Goal: Task Accomplishment & Management: Use online tool/utility

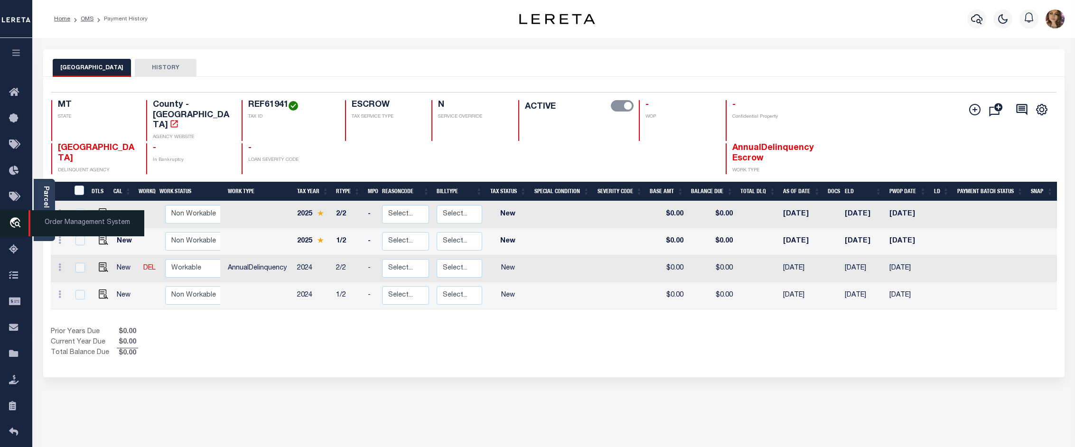
click at [48, 224] on span "Order Management System" at bounding box center [86, 223] width 116 height 26
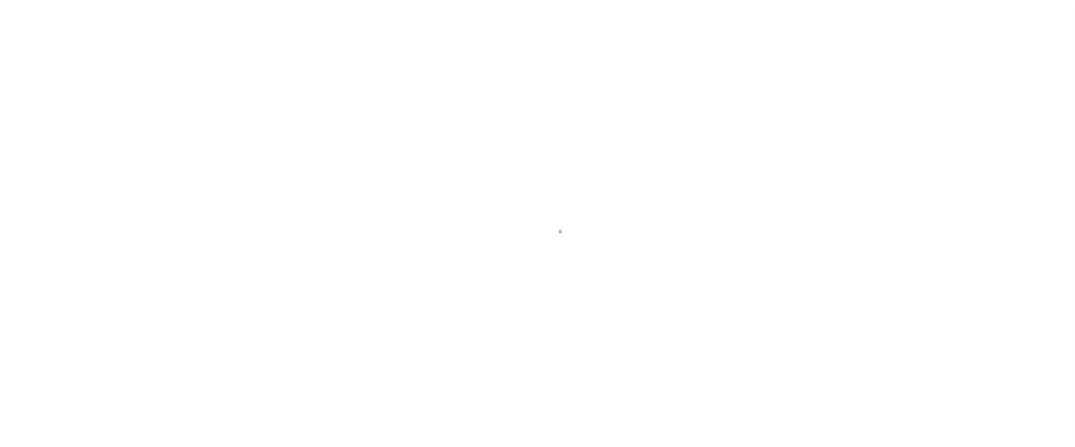
scroll to position [15, 0]
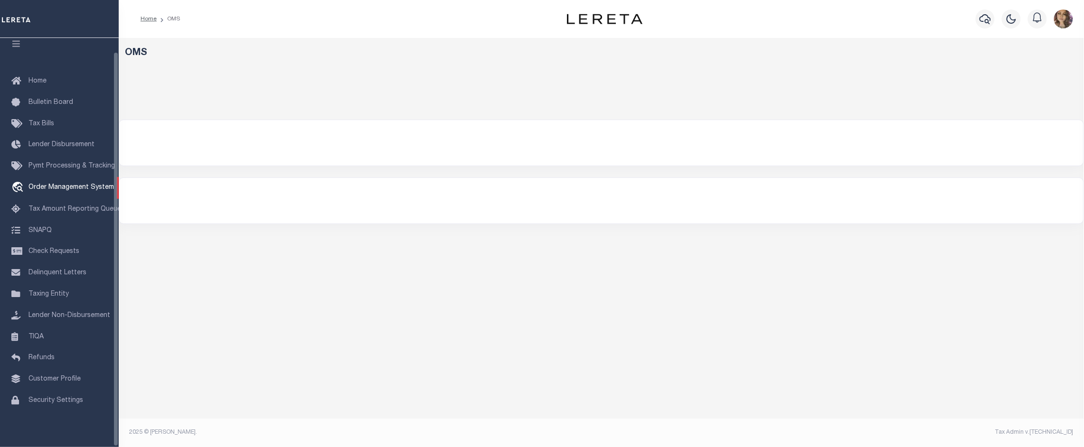
select select "200"
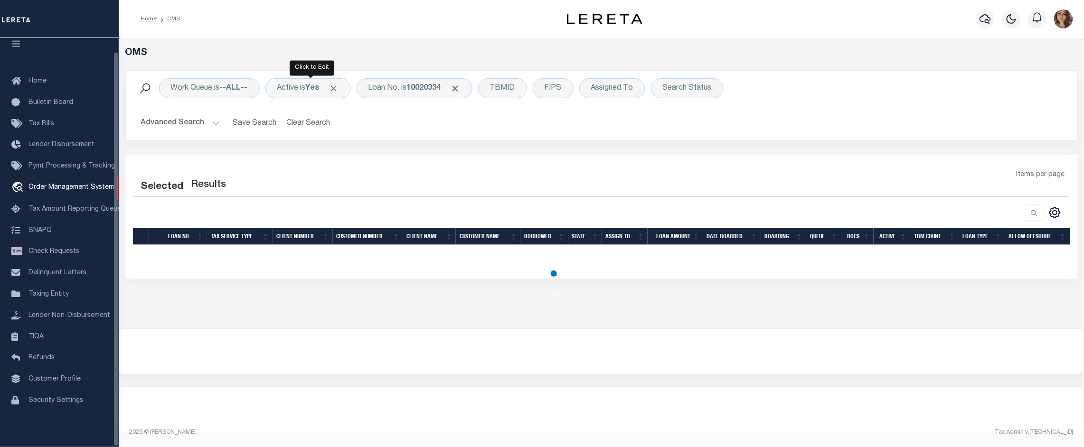
select select "200"
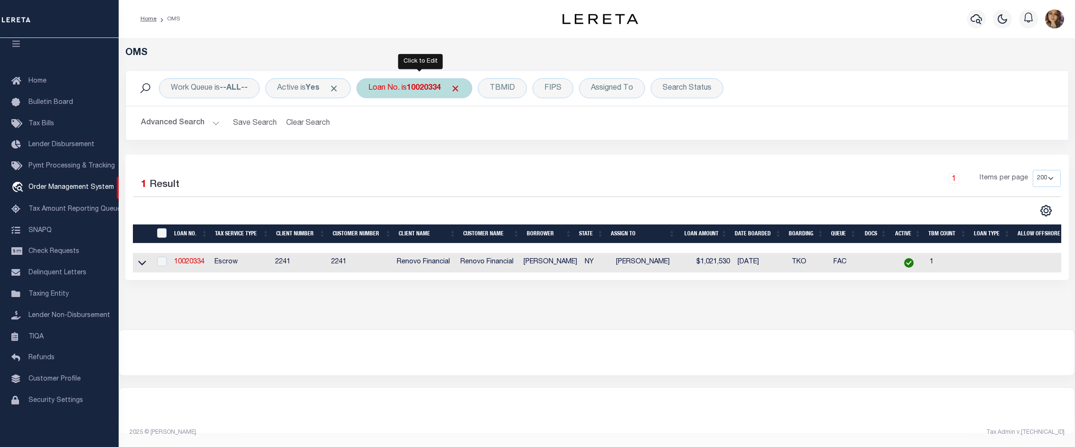
click at [430, 84] on b "10020334" at bounding box center [424, 88] width 34 height 8
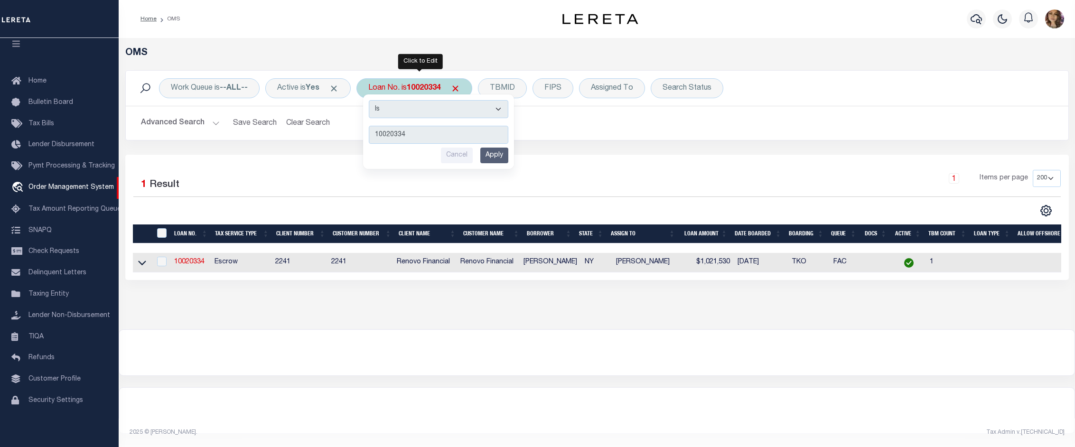
type input "3505221481119"
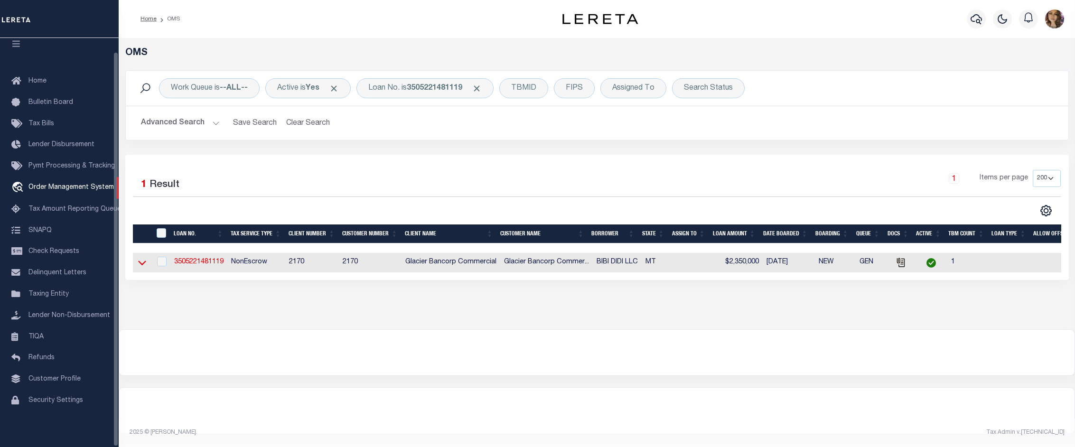
click at [142, 262] on icon at bounding box center [142, 263] width 8 height 10
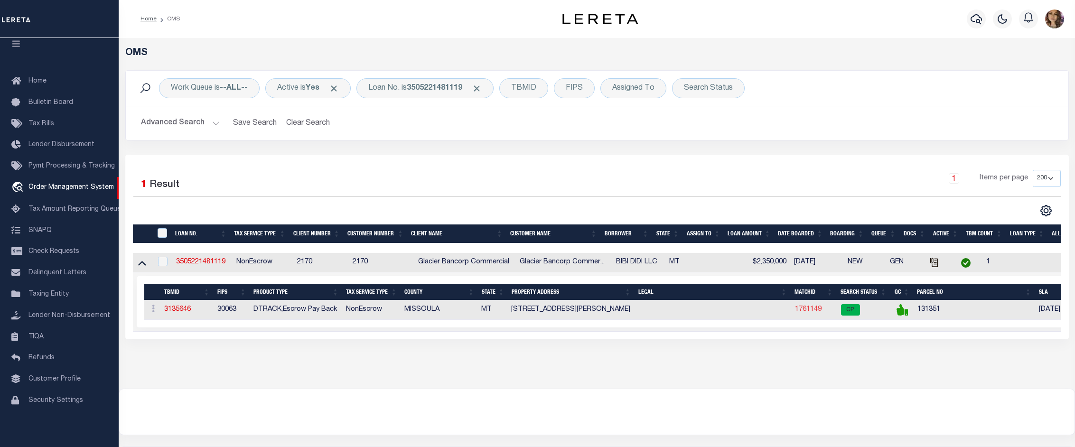
click at [817, 312] on link "1761149" at bounding box center [808, 309] width 27 height 7
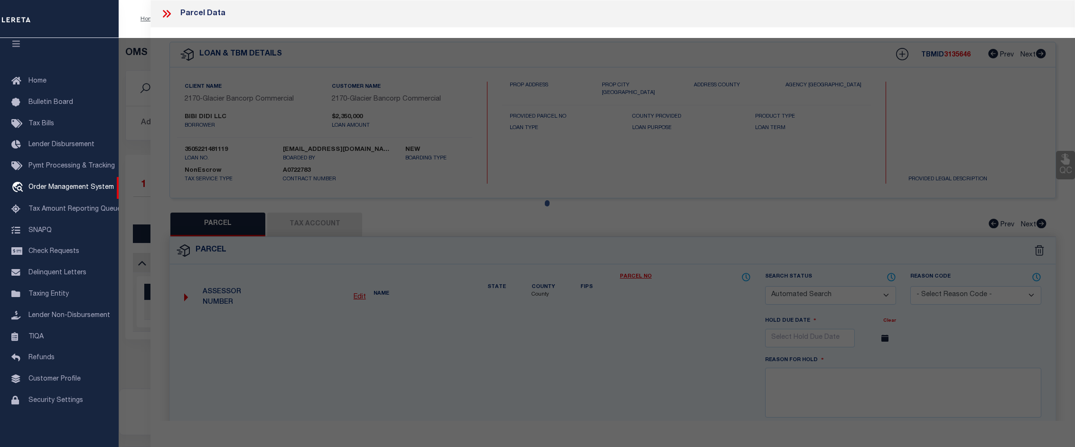
checkbox input "false"
select select "CP"
type input "BROOKS STREET CAFFE LLC"
select select
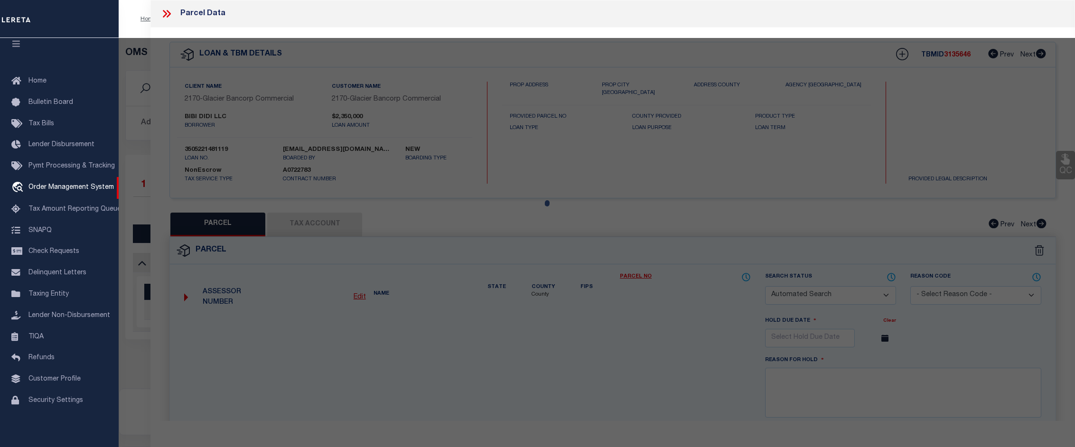
type input "500 BROOKS ST"
checkbox input "false"
type input "MISSOULA, MT 59801"
type textarea "S28, T13 N, R19 W, C.O.S. 5887, PARCEL 1"
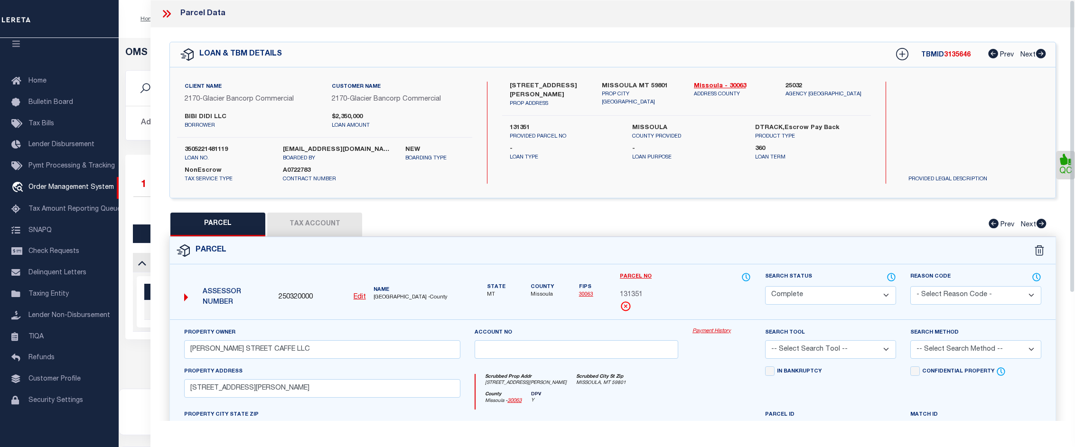
click at [713, 330] on link "Payment History" at bounding box center [721, 331] width 58 height 8
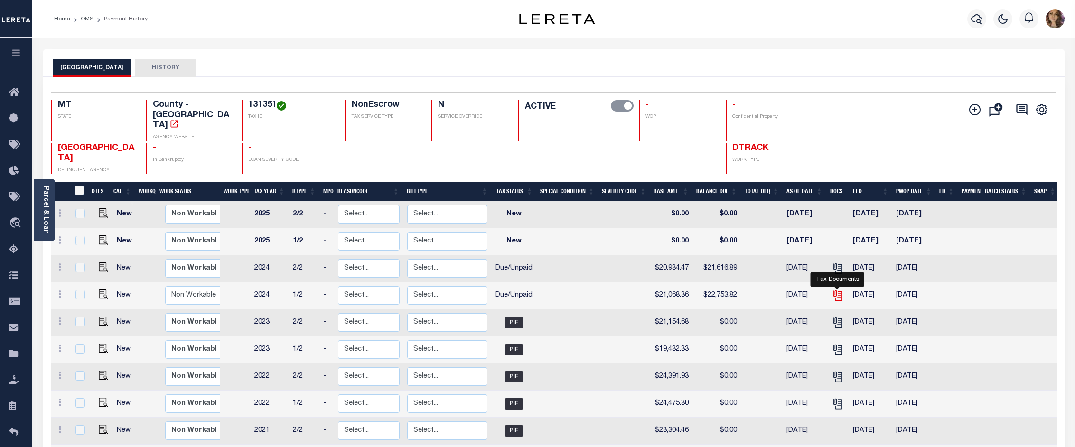
click at [835, 290] on icon "" at bounding box center [838, 296] width 12 height 12
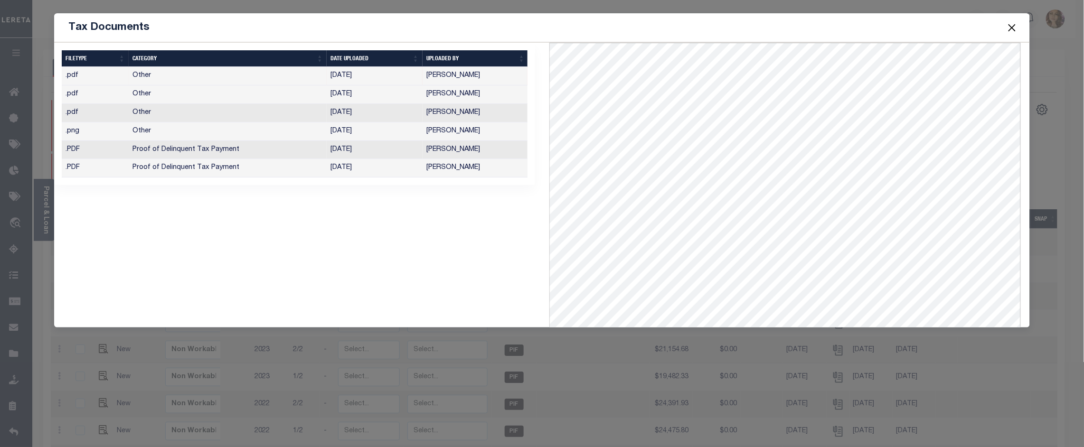
click at [459, 169] on td "Hinkle, Sandra" at bounding box center [475, 168] width 106 height 19
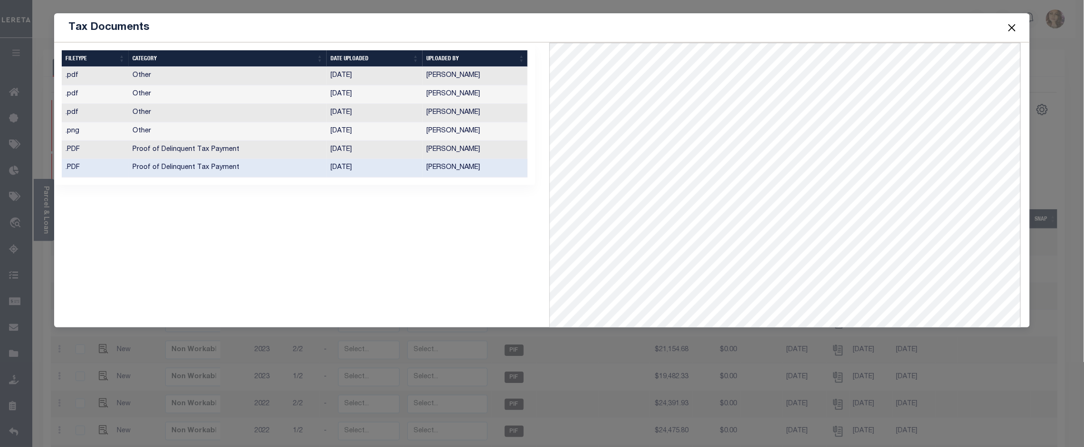
click at [1011, 29] on button "Close" at bounding box center [1012, 27] width 12 height 12
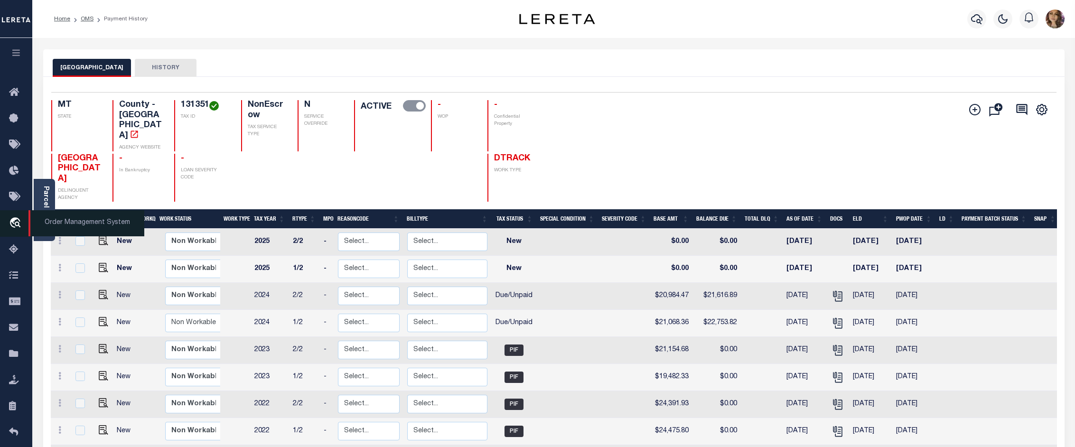
click at [84, 226] on span "Order Management System" at bounding box center [86, 223] width 116 height 26
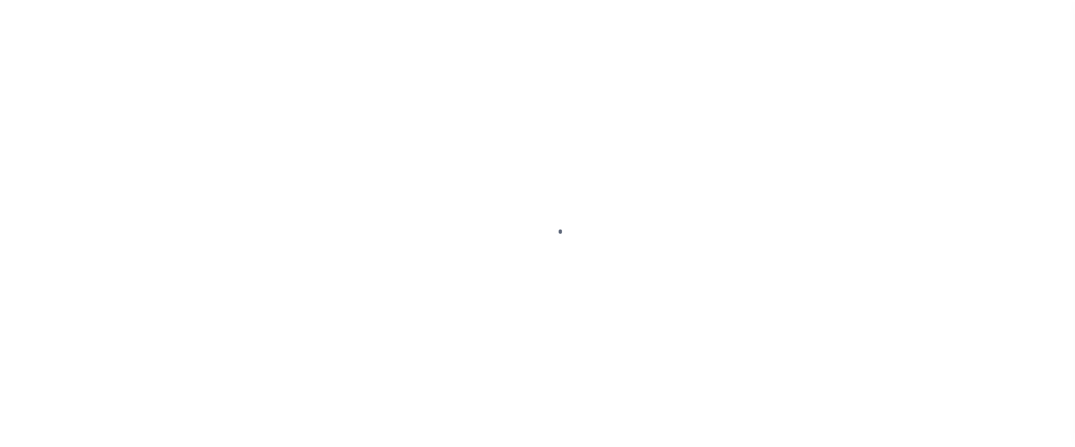
scroll to position [15, 0]
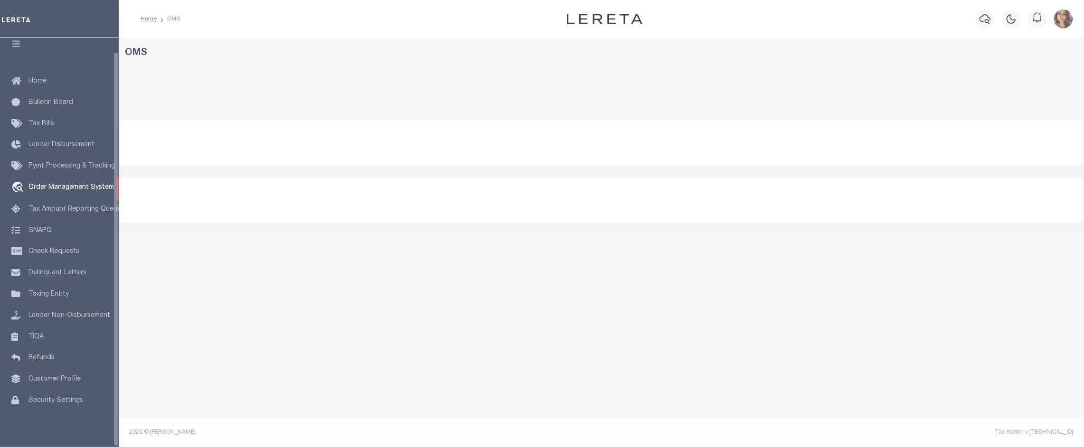
select select "200"
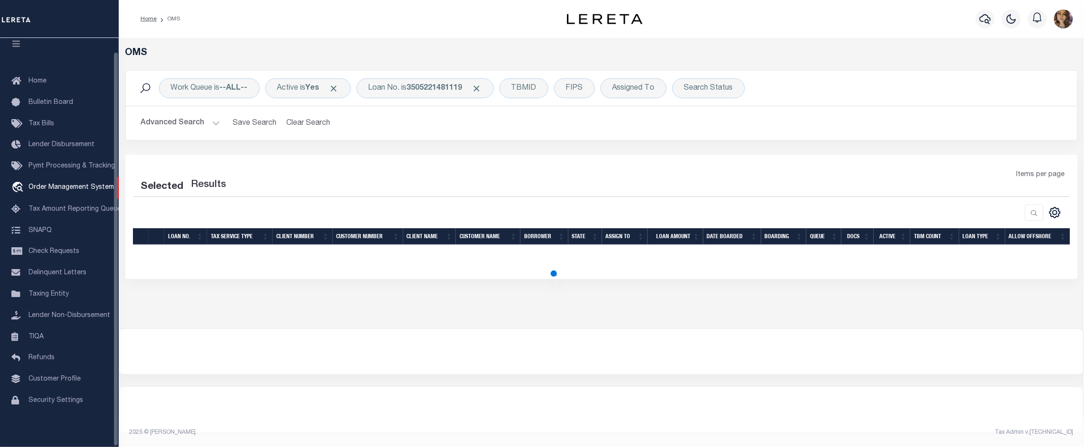
select select "200"
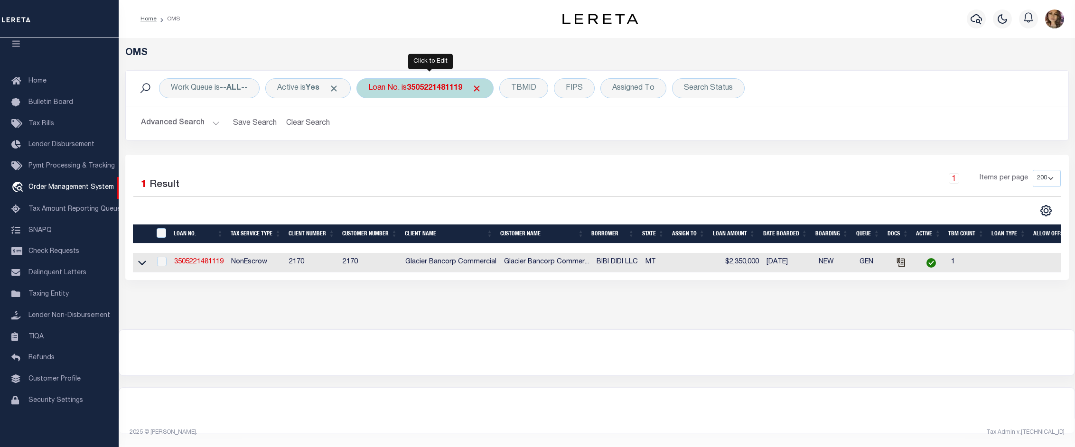
click at [421, 84] on b "3505221481119" at bounding box center [435, 88] width 56 height 8
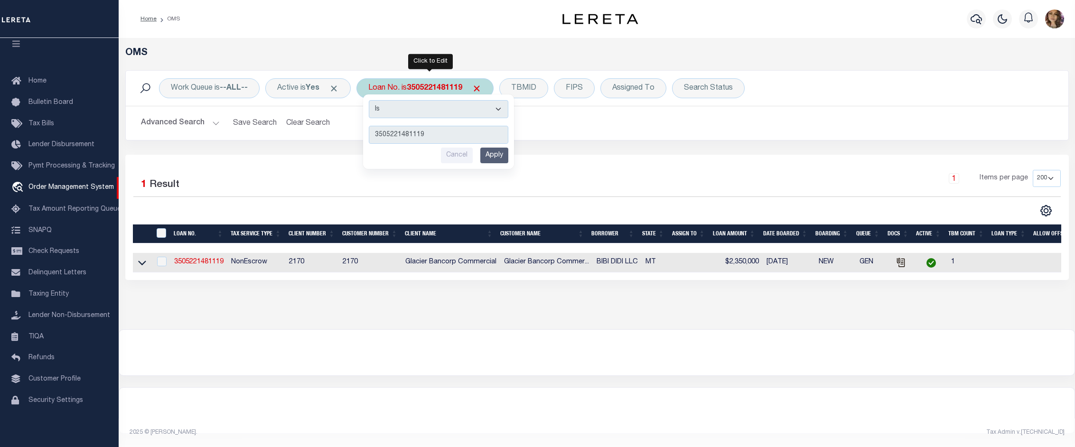
type input "10010622"
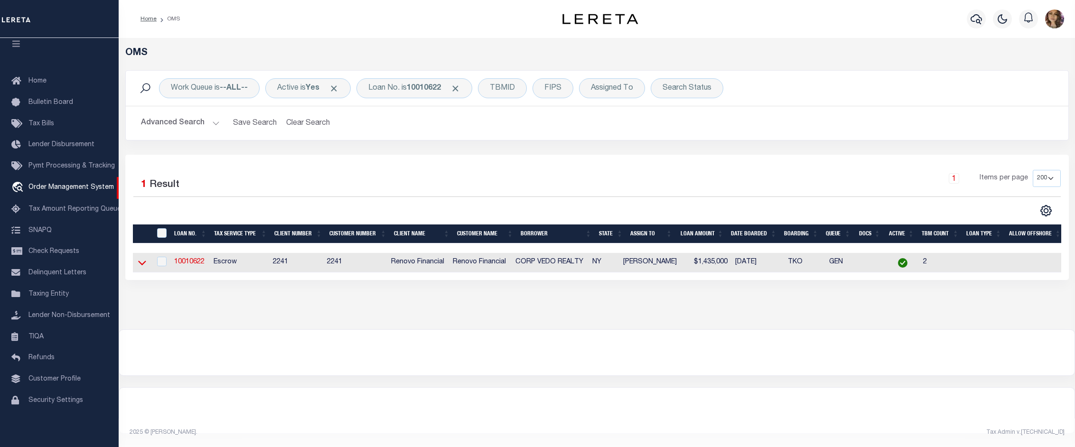
click at [143, 267] on icon at bounding box center [142, 263] width 8 height 10
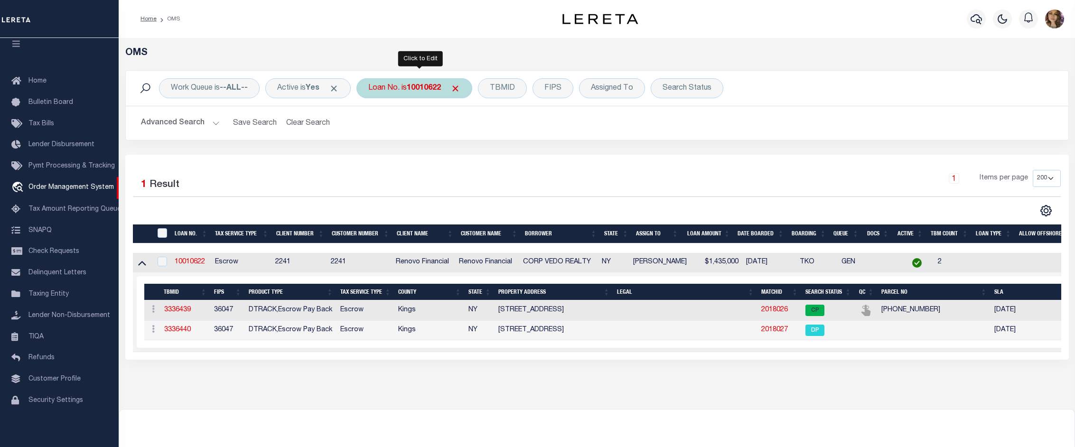
click at [420, 95] on div "Loan No. is 10010622" at bounding box center [414, 88] width 116 height 20
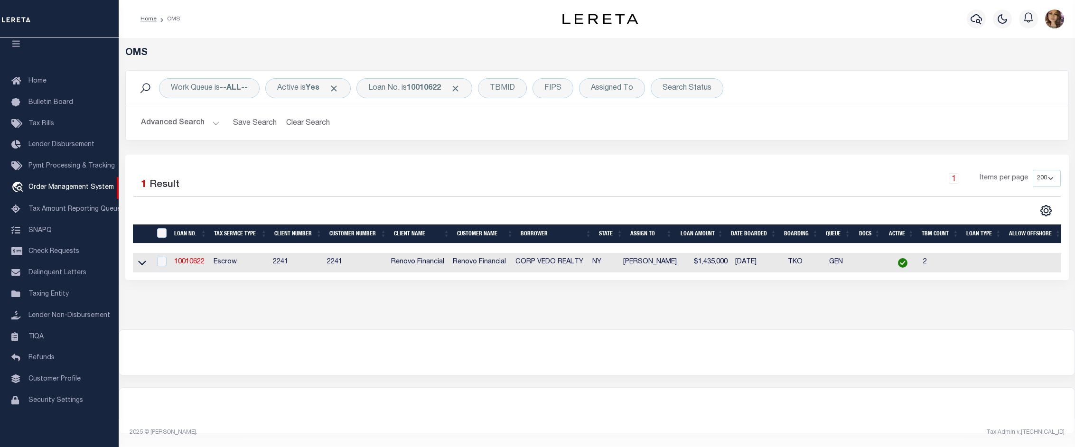
click at [137, 264] on link at bounding box center [142, 262] width 11 height 7
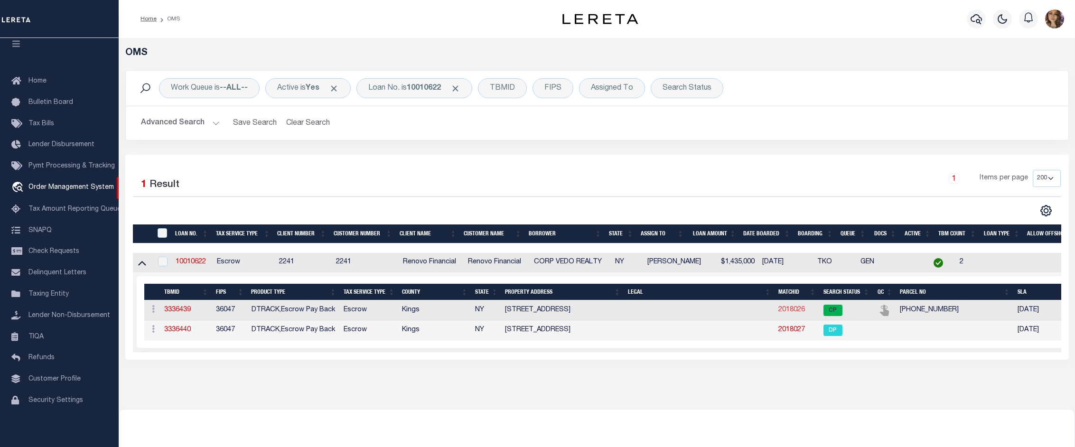
click at [793, 313] on link "2018026" at bounding box center [791, 310] width 27 height 7
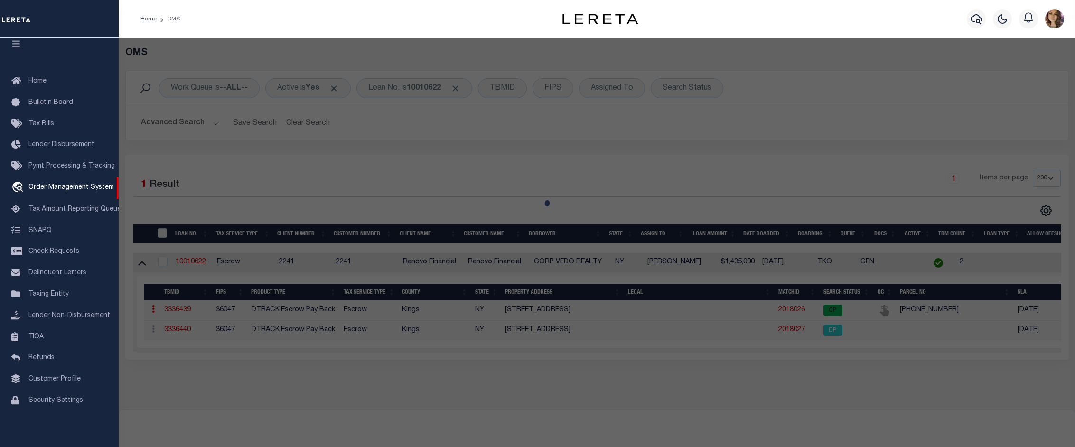
checkbox input "false"
select select "CP"
select select "ACT"
type input "VEDO REALTY CORP."
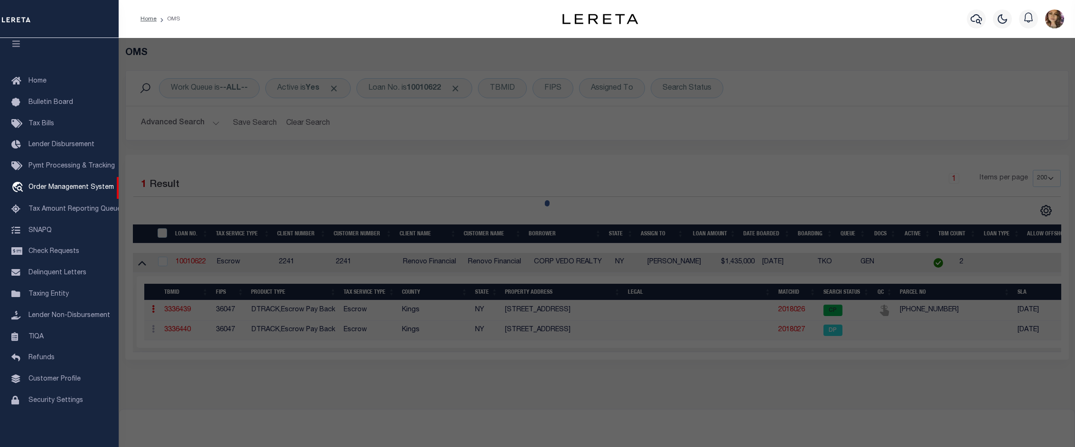
select select "AGF"
select select "ADD"
type input "1538 73 STREET"
type input "BROOKLYN NY 11228"
type textarea "Borough: [GEOGRAPHIC_DATA] Block: 6202 Lot: 22"
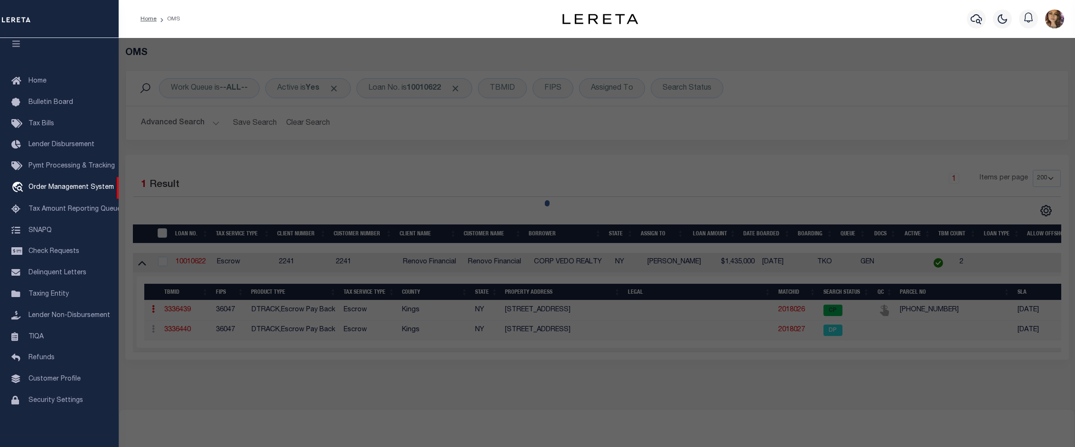
type textarea "10/31/24 Request: This was a service transfer loan and the borrower advised tha…"
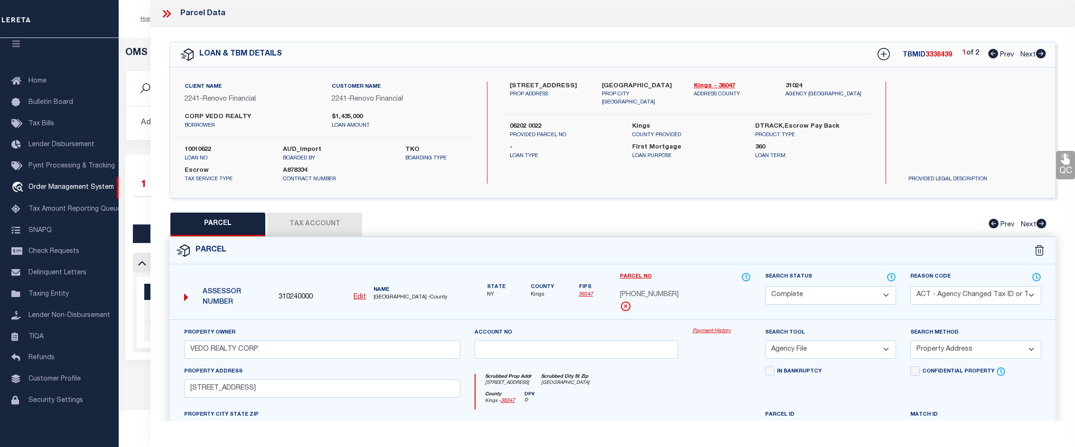
click at [710, 333] on link "Payment History" at bounding box center [721, 331] width 58 height 8
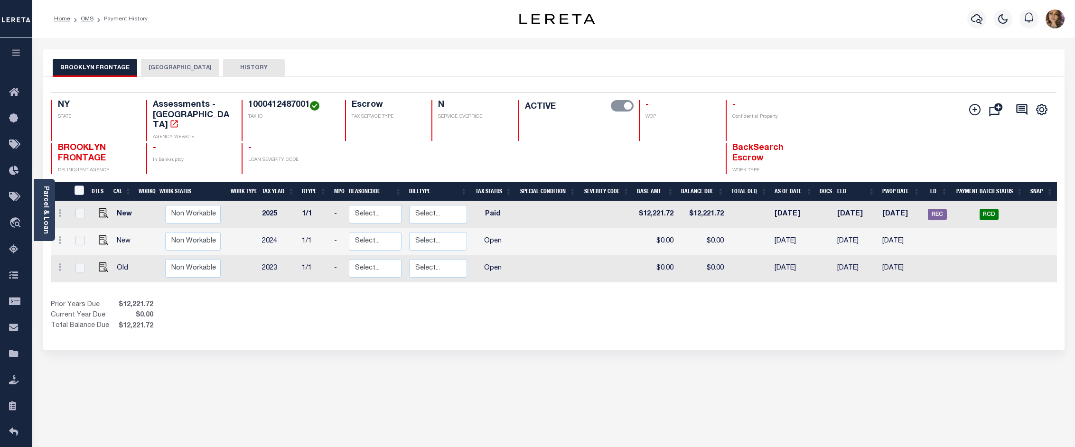
click at [167, 72] on button "[GEOGRAPHIC_DATA]" at bounding box center [180, 68] width 78 height 18
